Goal: Check status: Check status

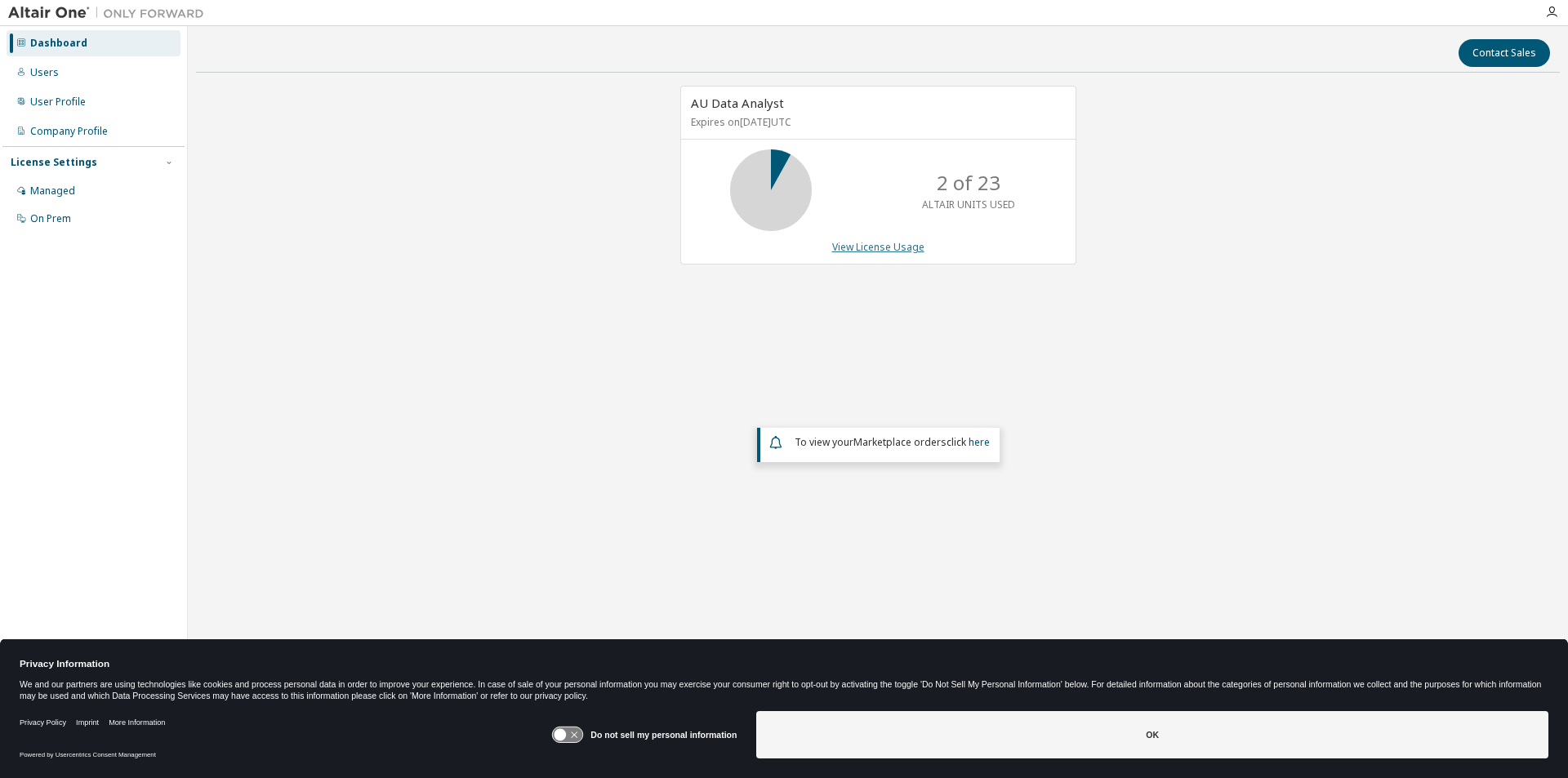
click at [862, 250] on link "View License Usage" at bounding box center [878, 246] width 93 height 14
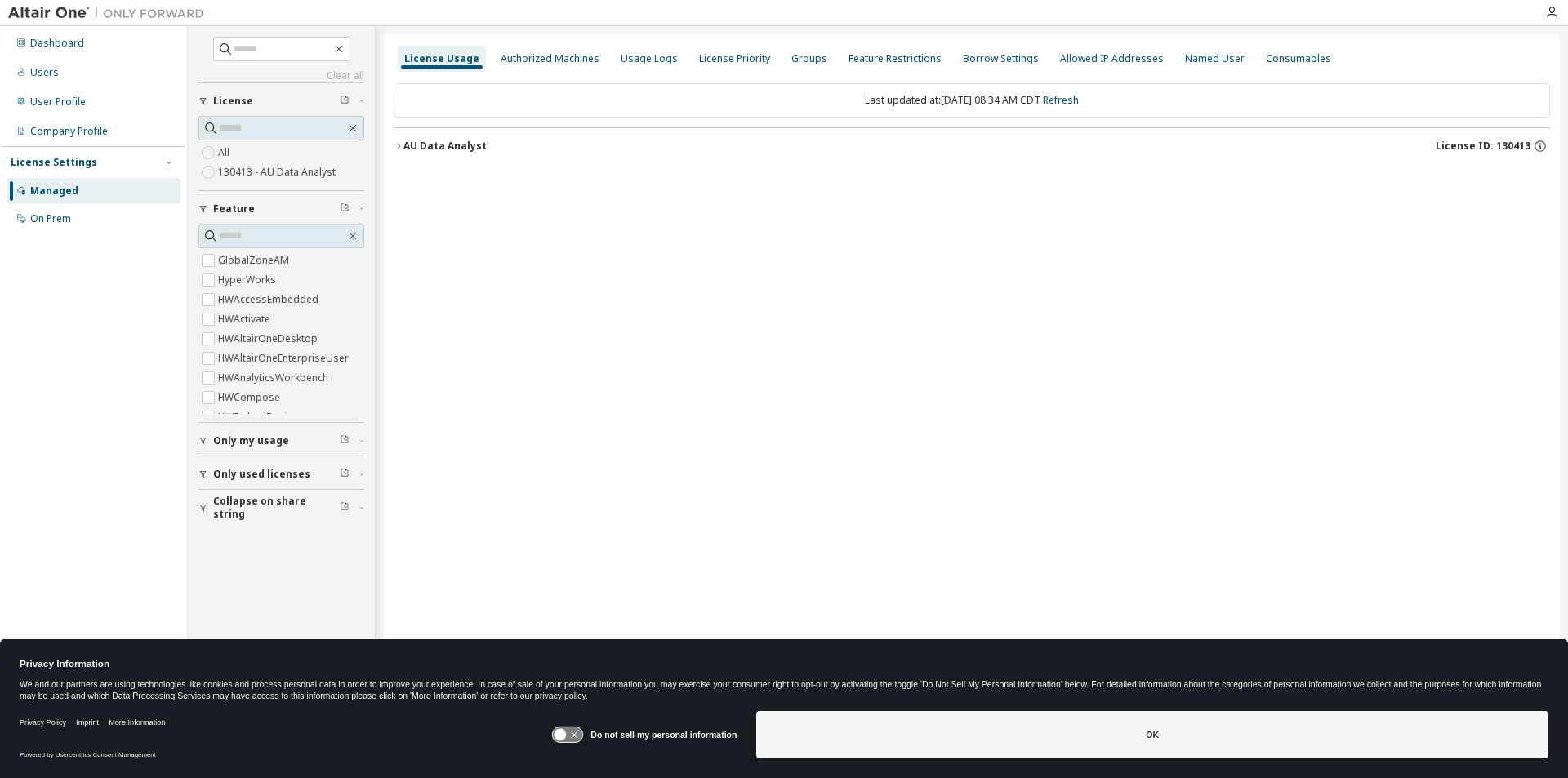
click at [396, 143] on icon "button" at bounding box center [398, 146] width 10 height 10
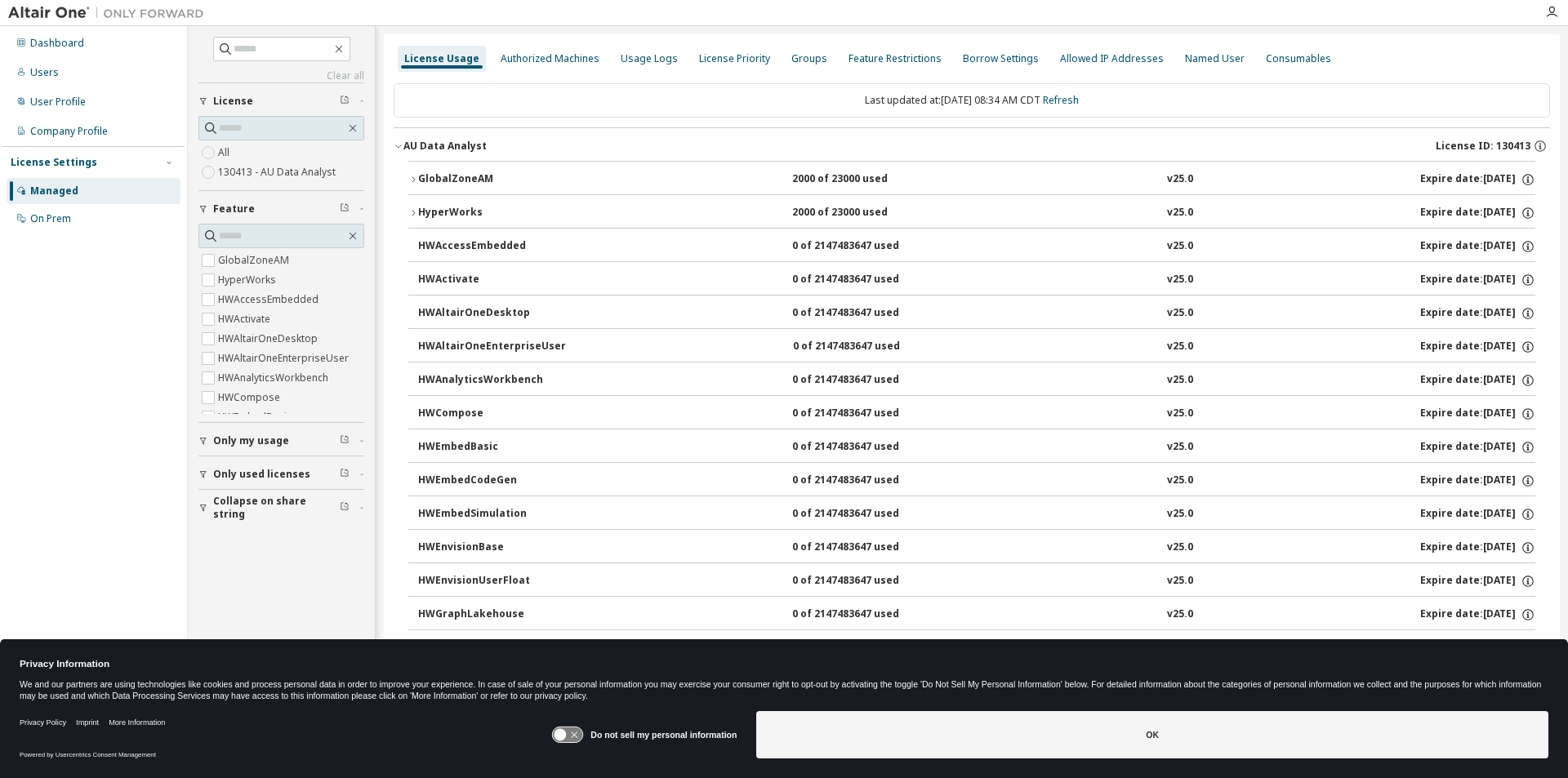
click at [415, 178] on icon "button" at bounding box center [413, 179] width 10 height 10
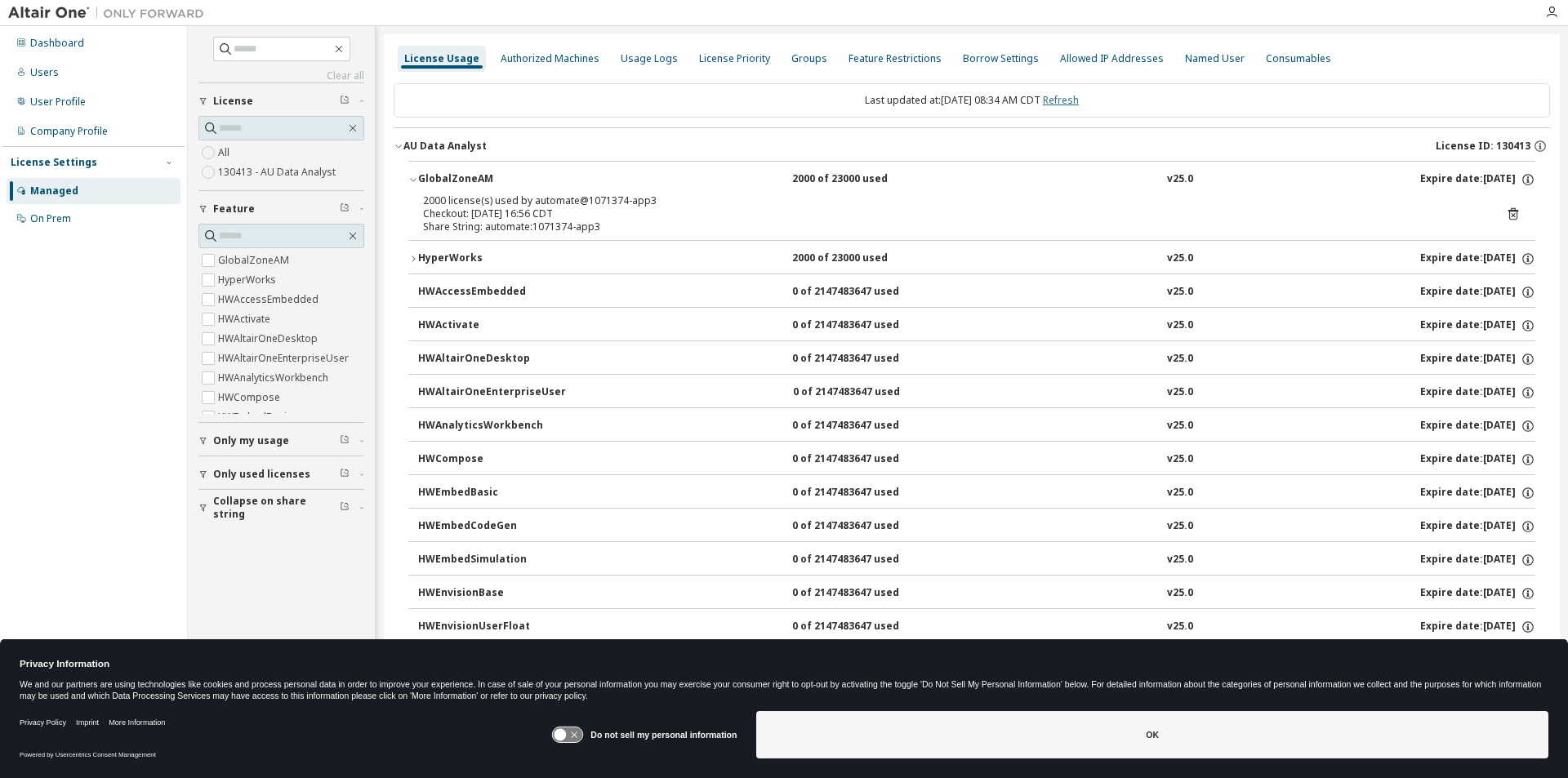
click at [1078, 96] on link "Refresh" at bounding box center [1060, 100] width 36 height 14
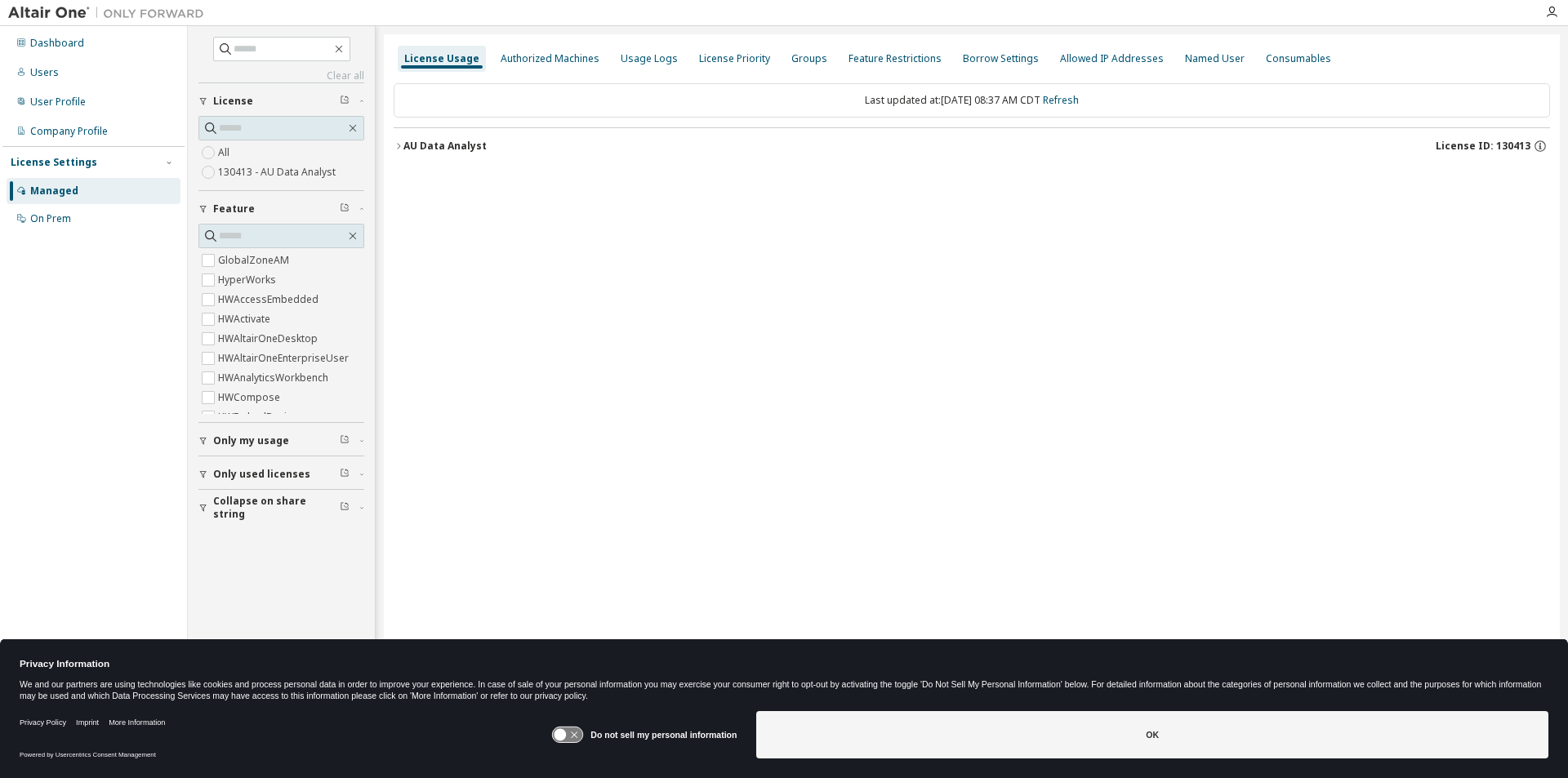
click at [405, 143] on div "AU Data Analyst" at bounding box center [445, 146] width 84 height 13
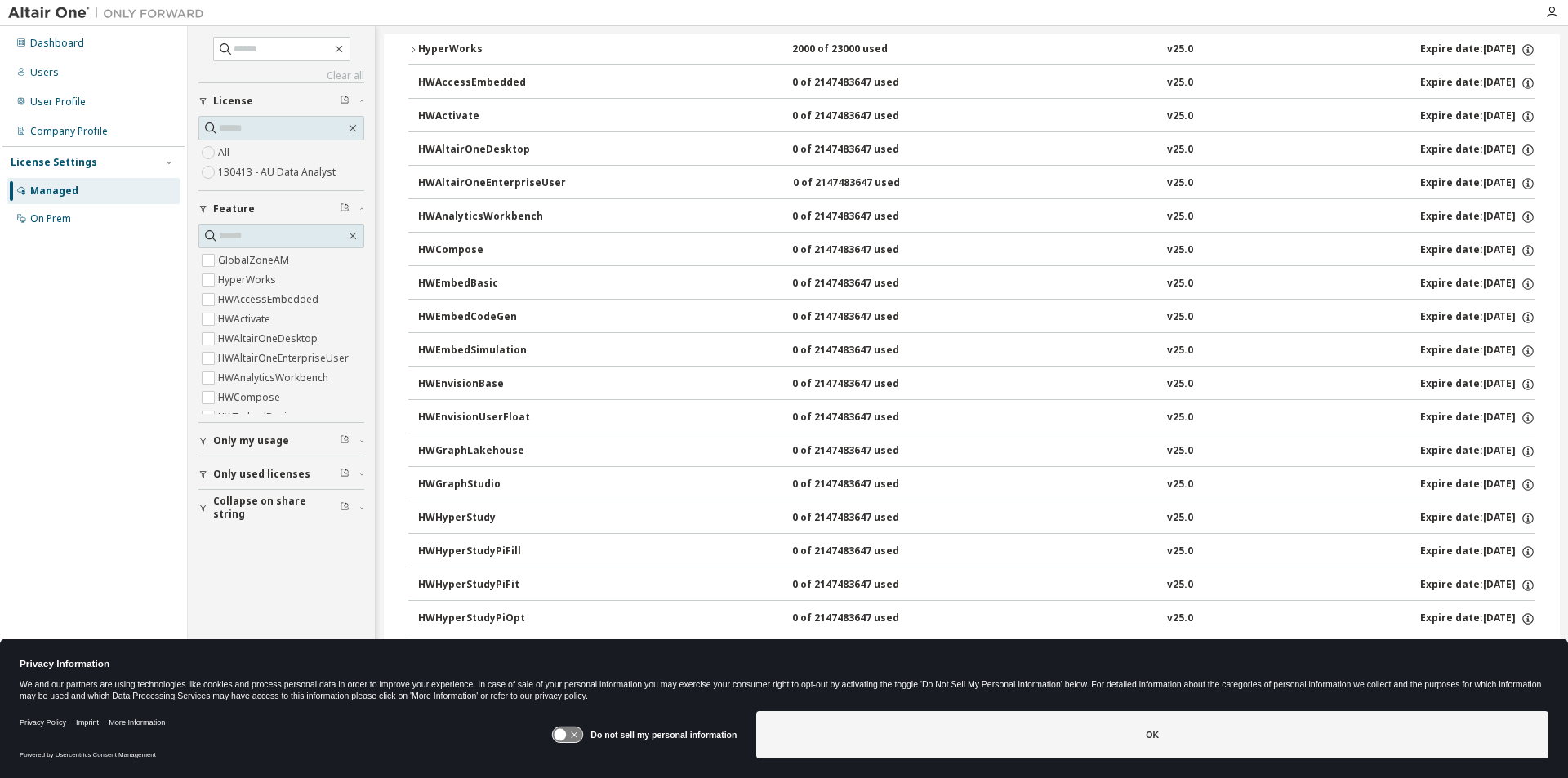
scroll to position [490, 0]
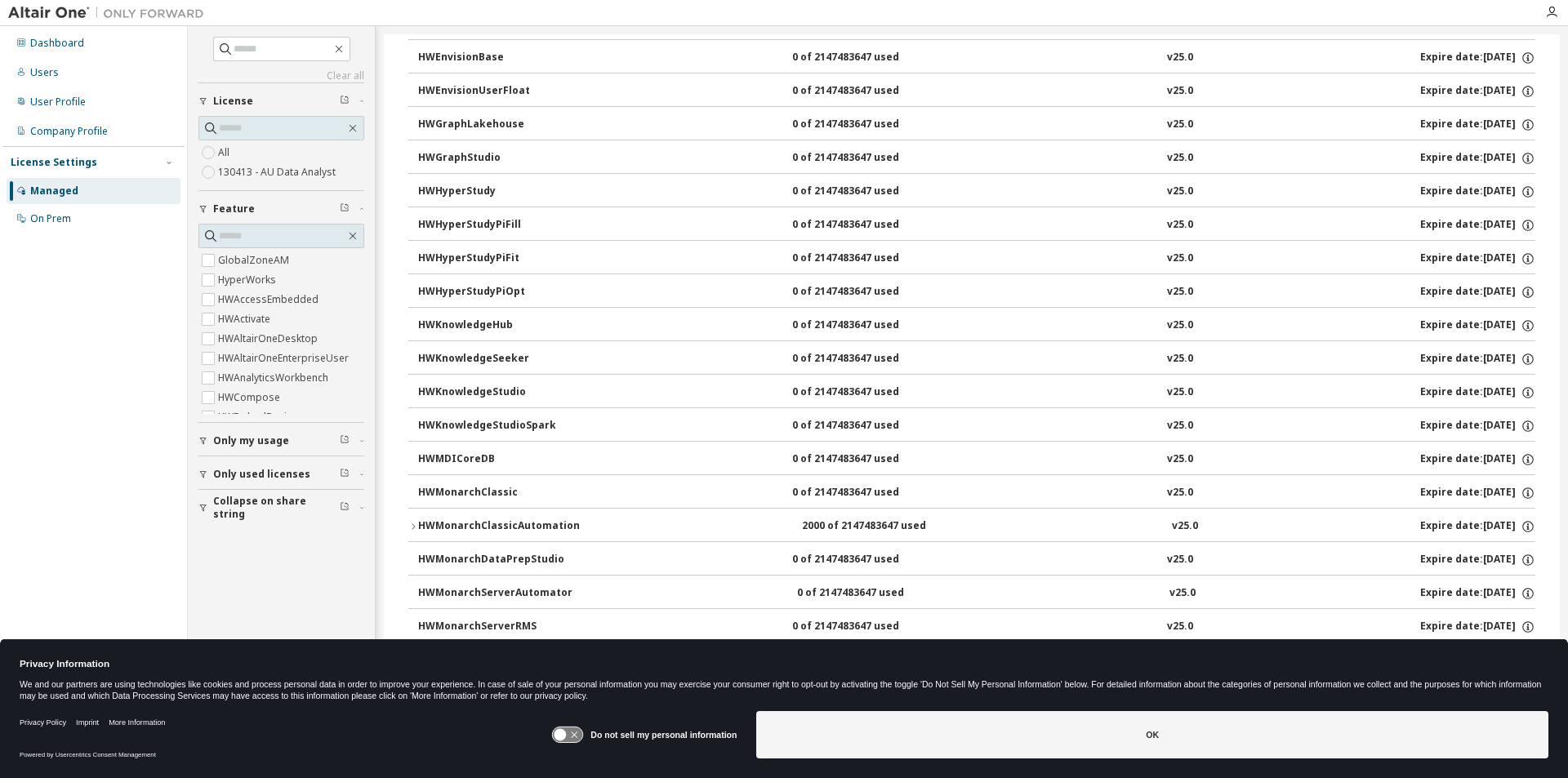
click at [416, 523] on icon "button" at bounding box center [413, 527] width 10 height 10
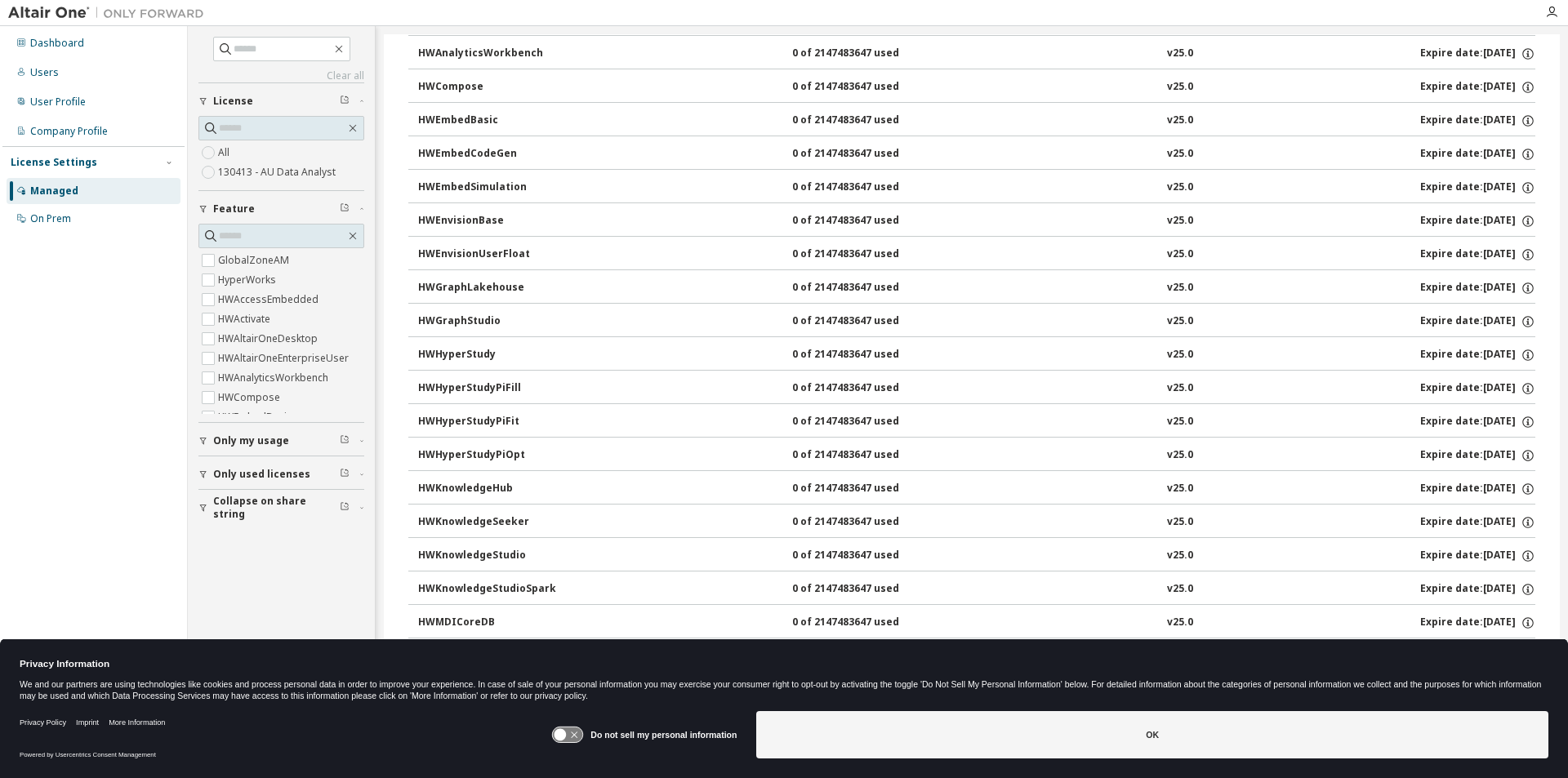
scroll to position [0, 0]
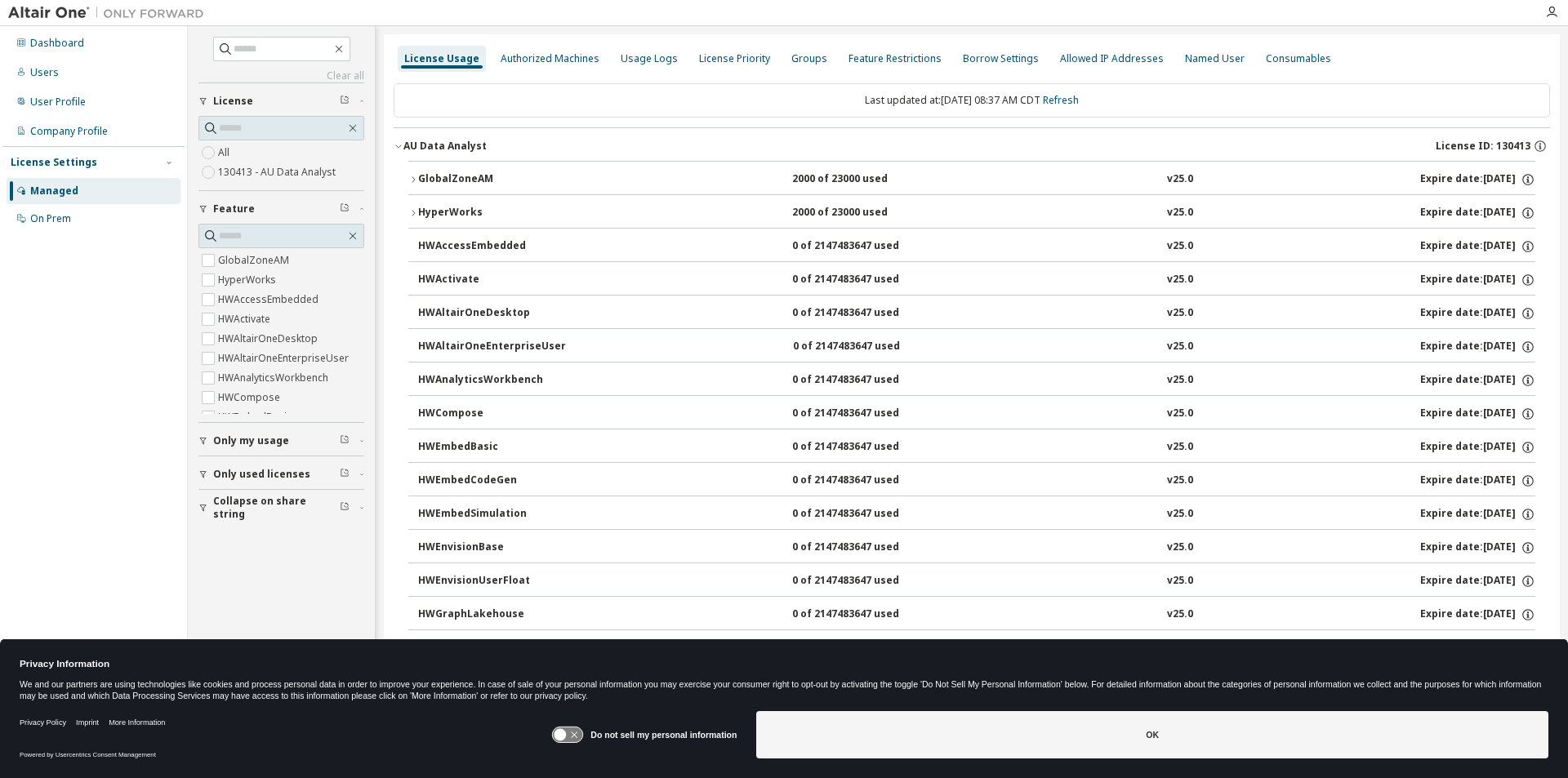
click at [418, 174] on div "GlobalZoneAM" at bounding box center [491, 180] width 147 height 15
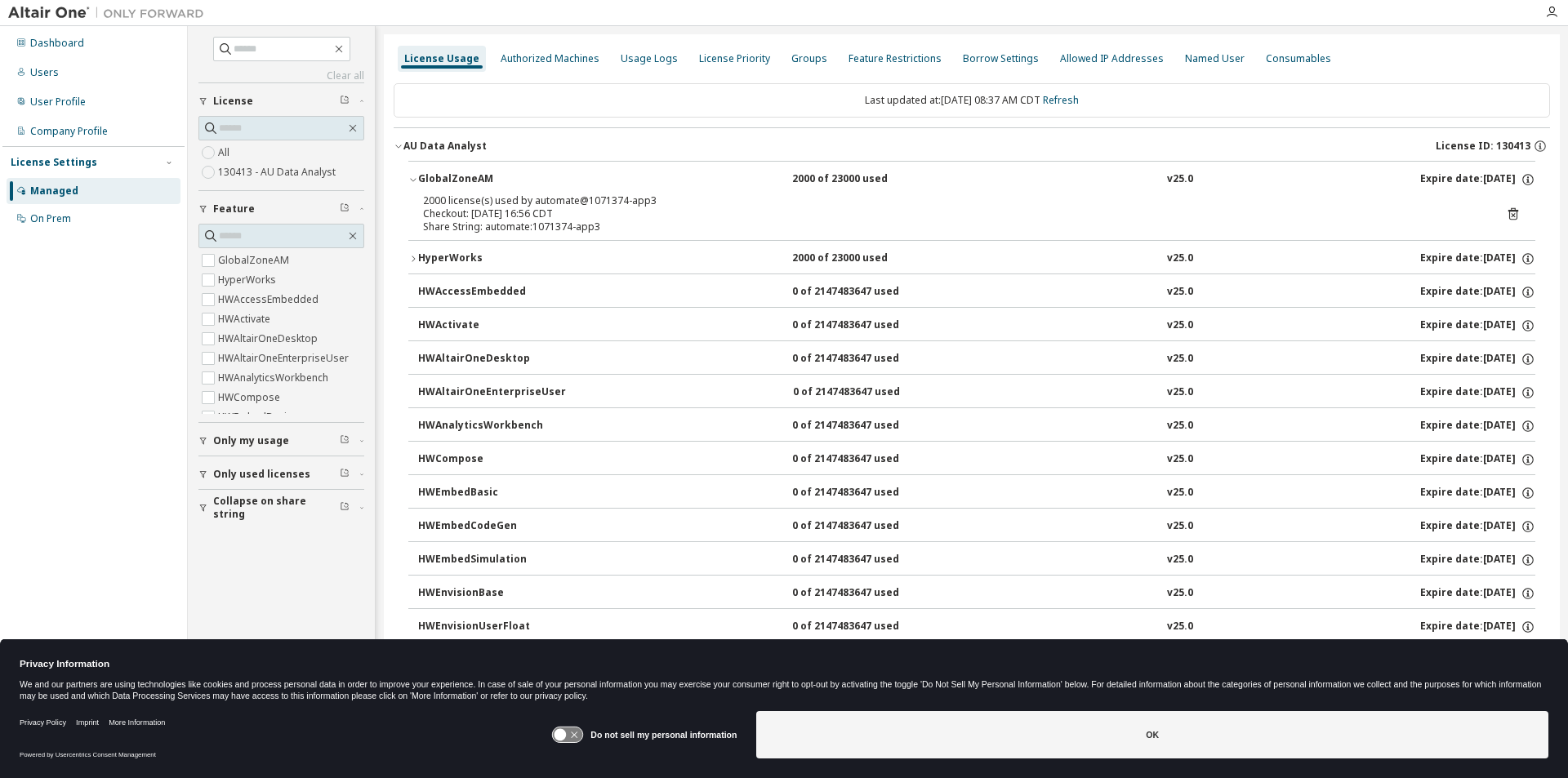
click at [1505, 207] on icon at bounding box center [1513, 214] width 15 height 15
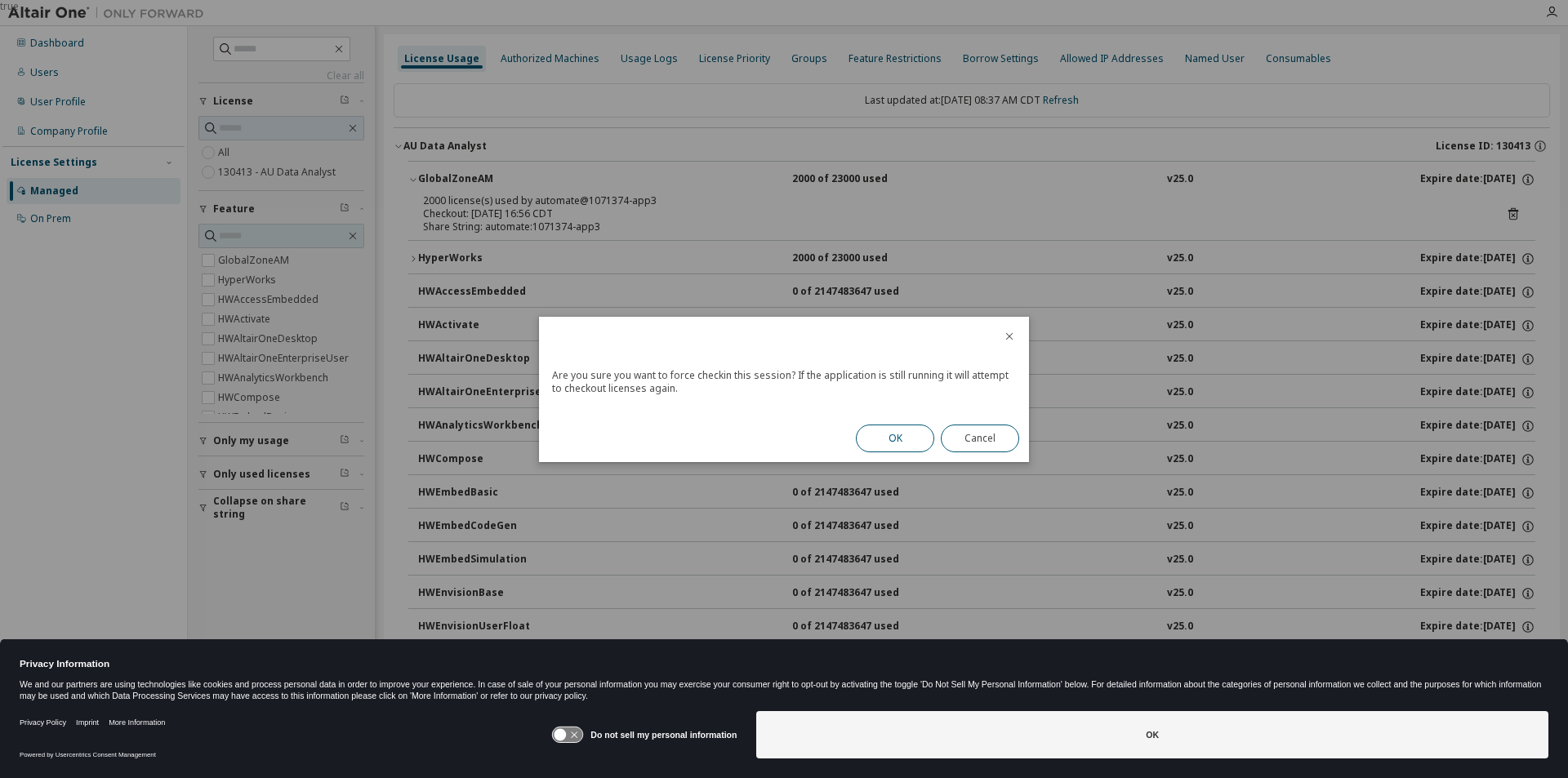
click at [902, 434] on button "OK" at bounding box center [894, 438] width 78 height 28
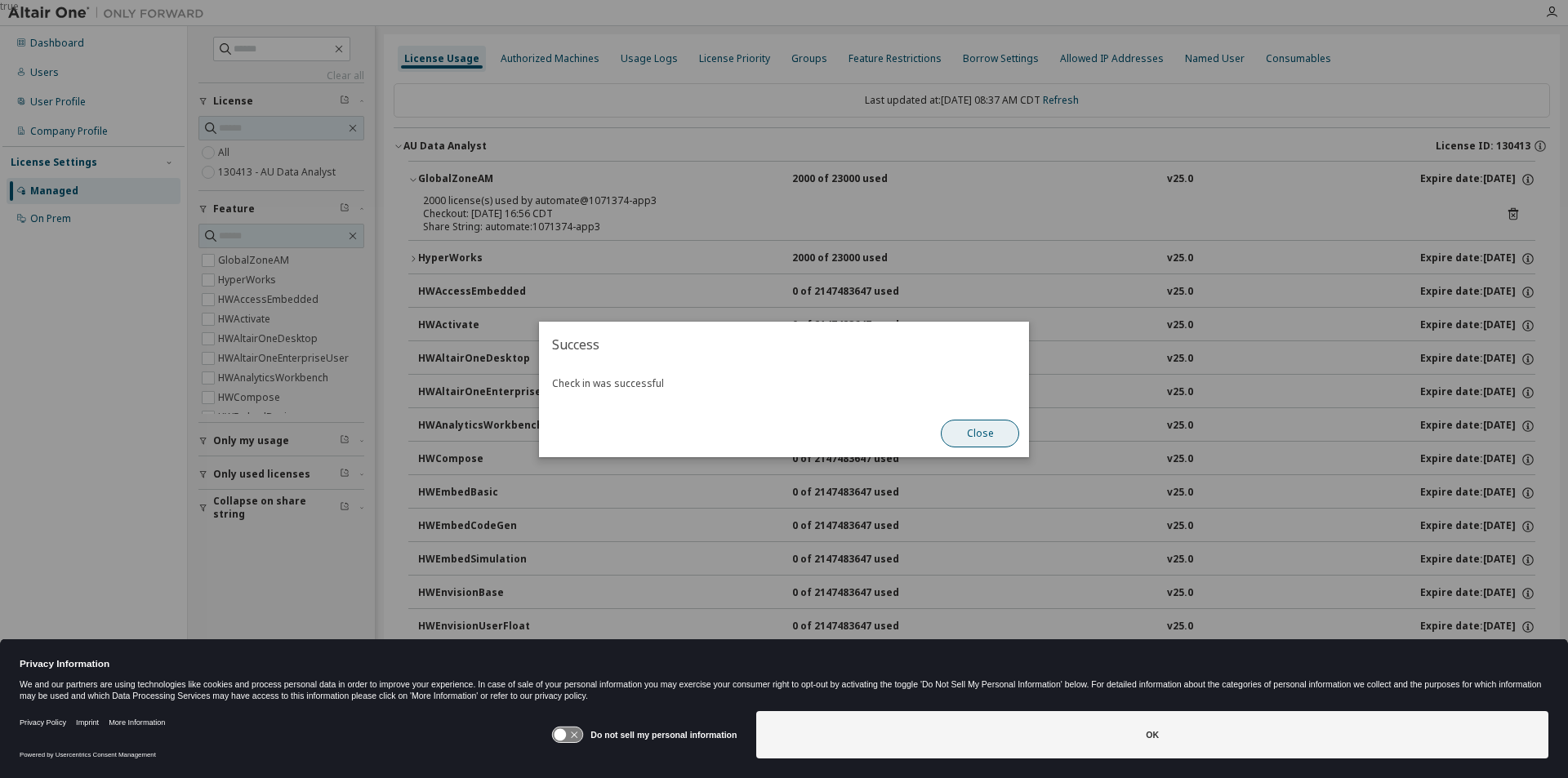
click at [993, 434] on button "Close" at bounding box center [980, 433] width 78 height 28
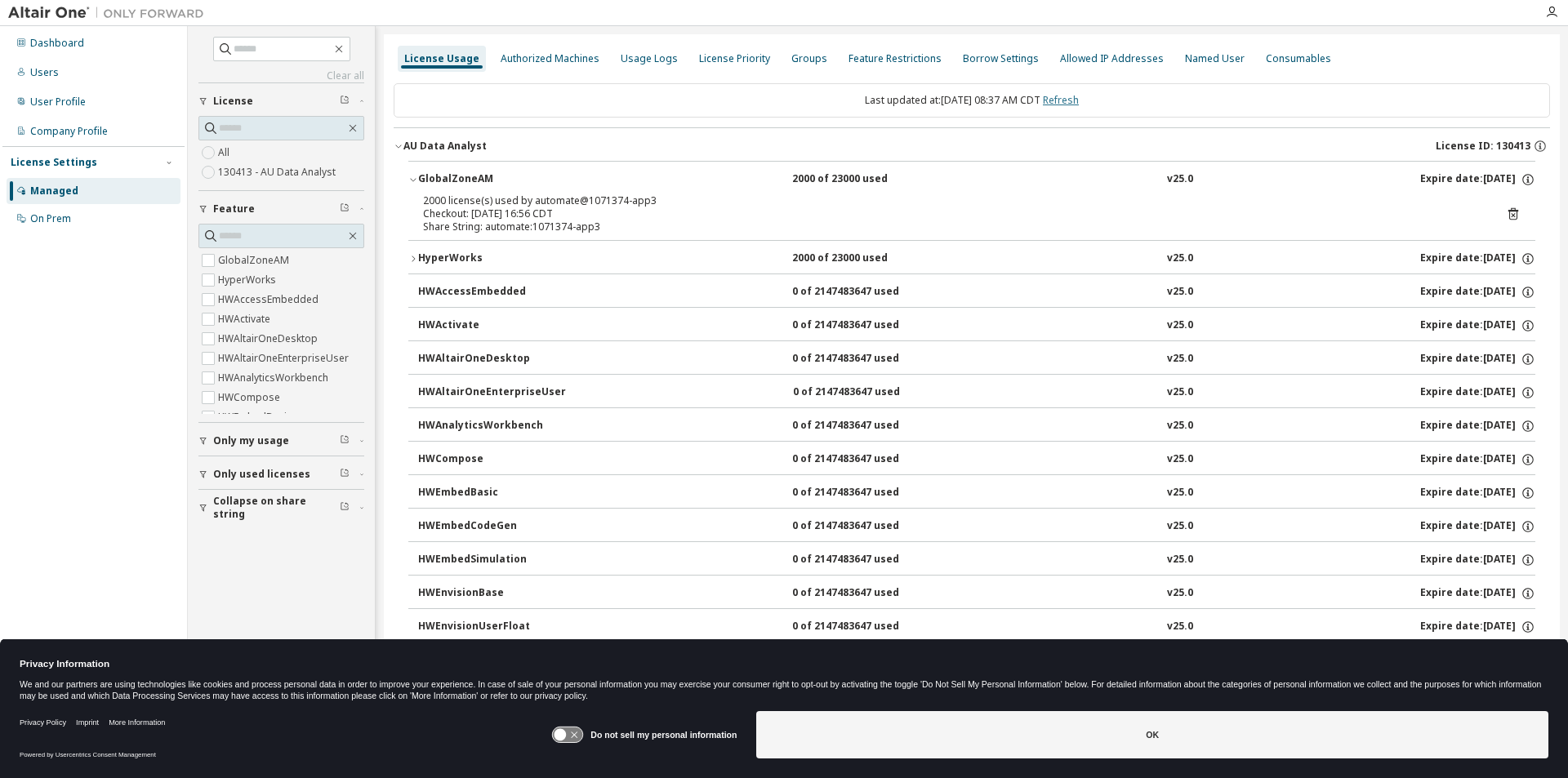
click at [1070, 101] on link "Refresh" at bounding box center [1060, 100] width 36 height 14
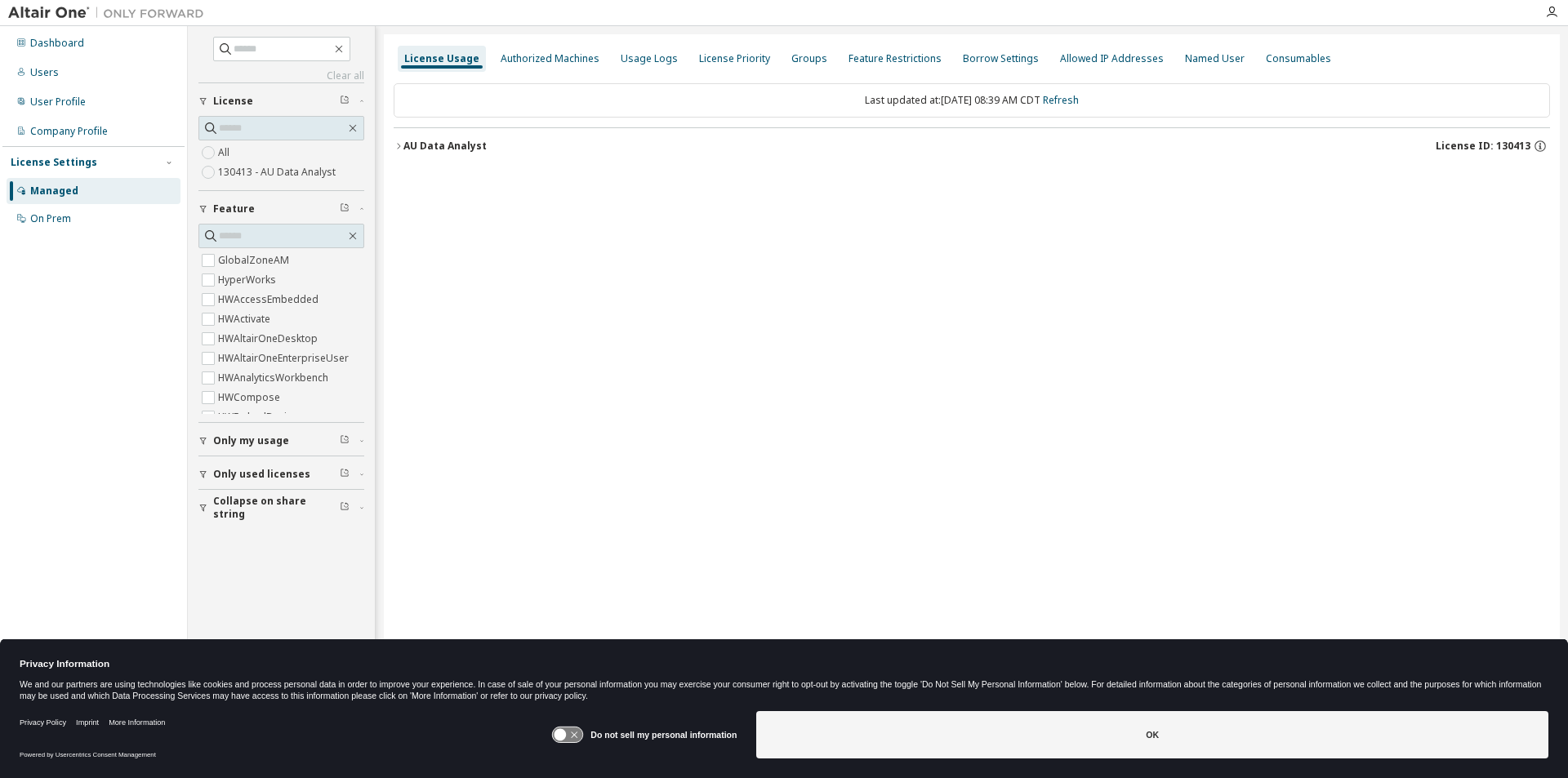
click at [434, 146] on div "AU Data Analyst" at bounding box center [445, 146] width 84 height 13
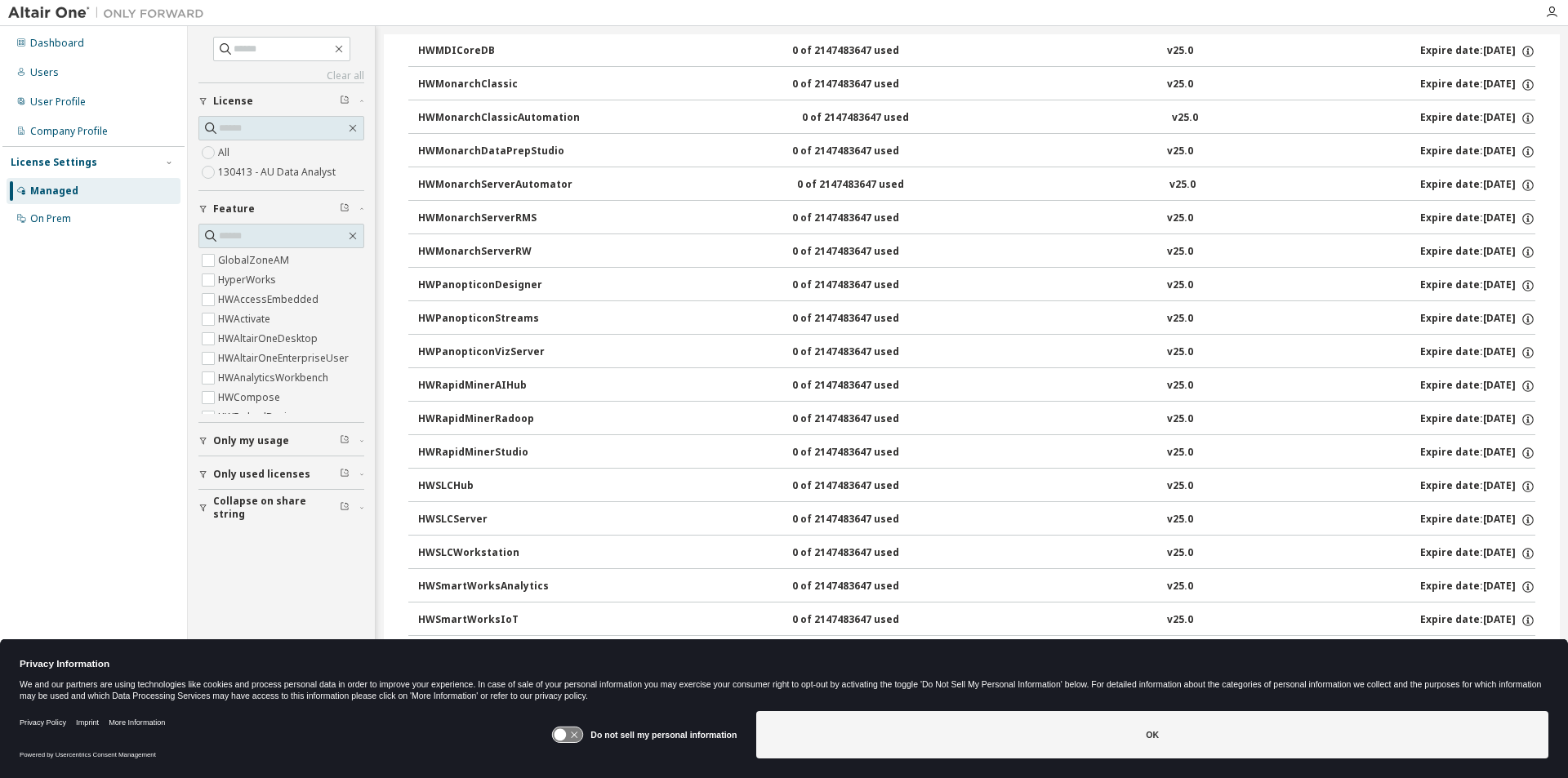
scroll to position [974, 0]
